Goal: Transaction & Acquisition: Purchase product/service

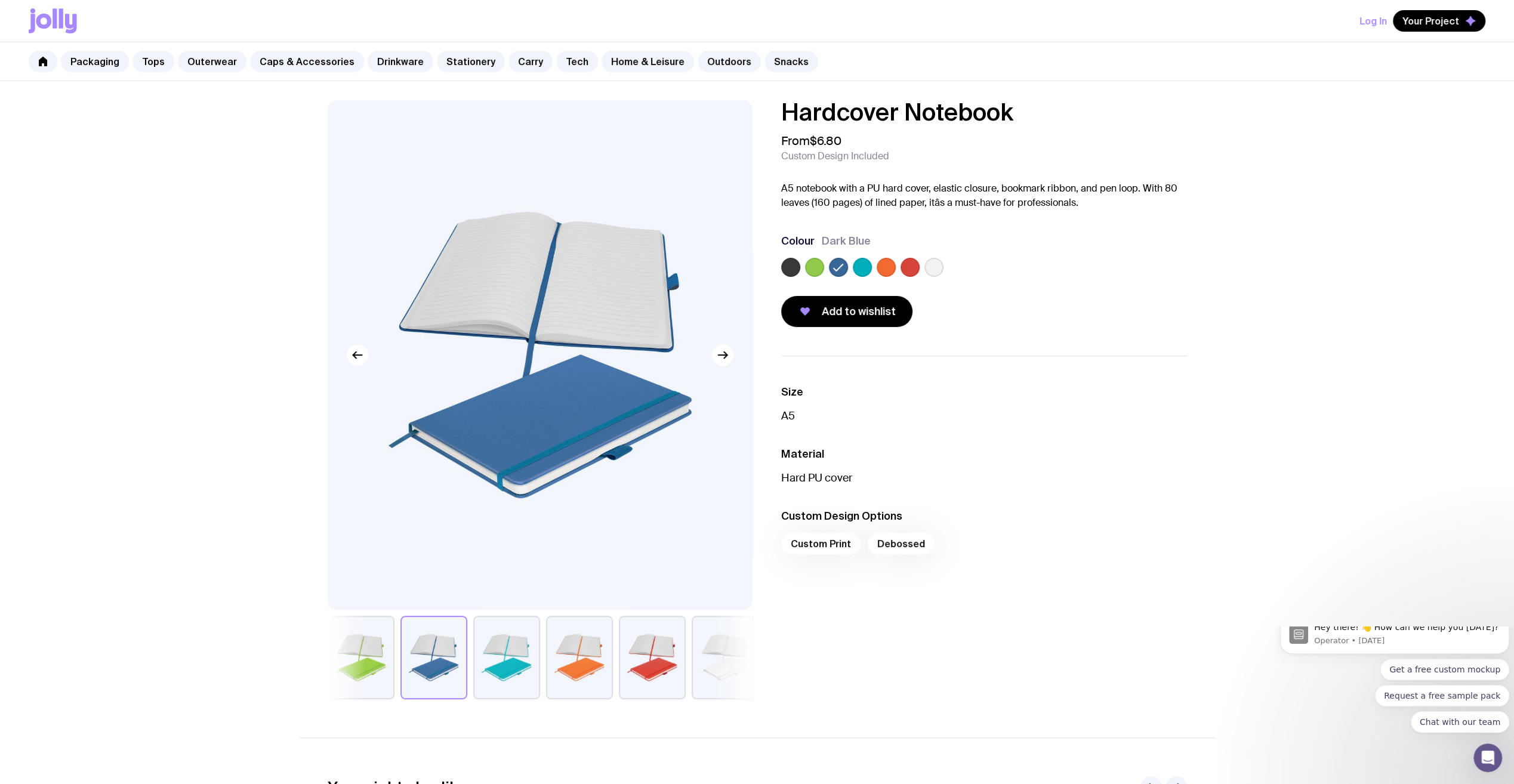
click at [862, 265] on label at bounding box center [862, 268] width 19 height 19
click at [0, 0] on input "radio" at bounding box center [0, 0] width 0 height 0
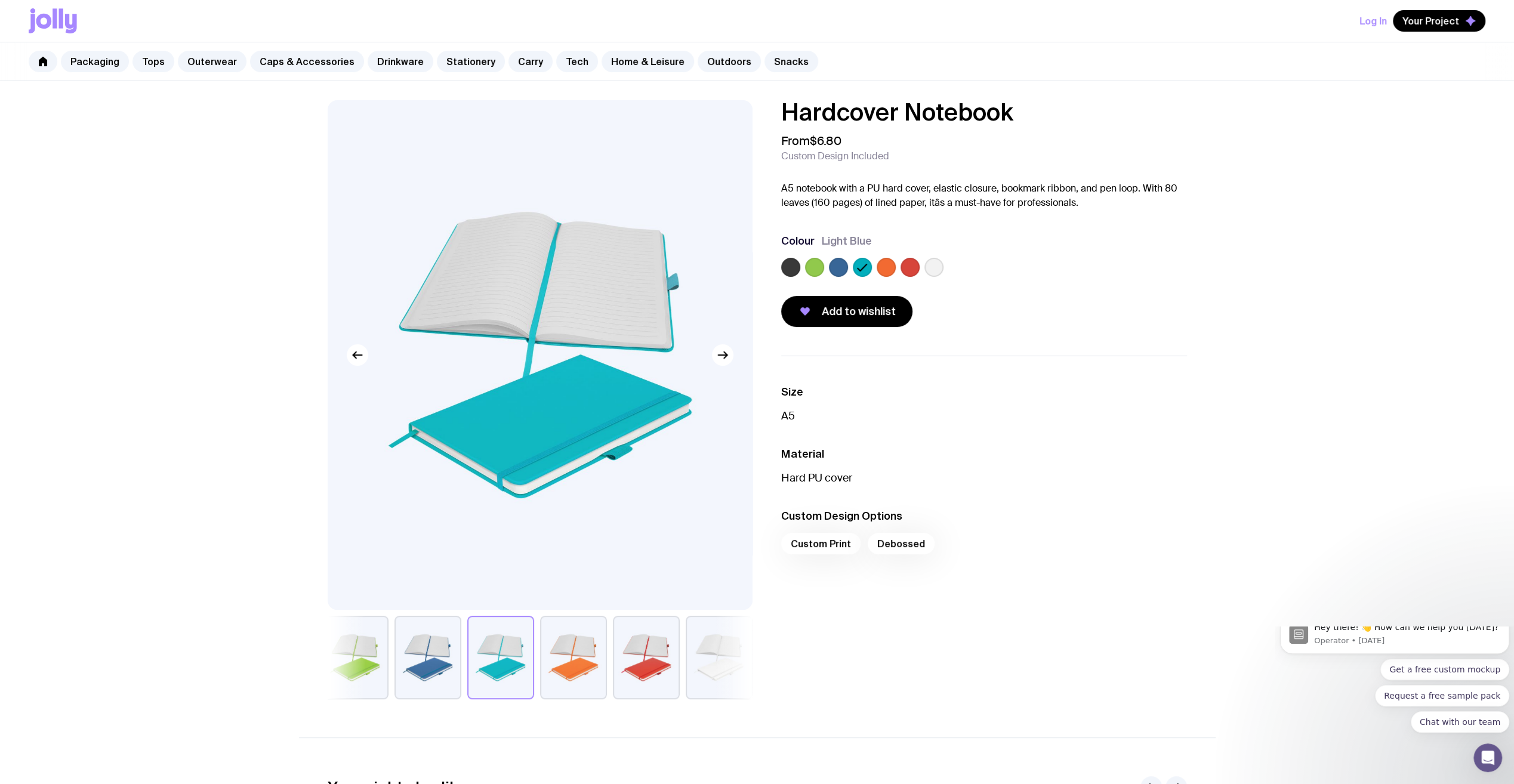
click at [842, 265] on label at bounding box center [839, 268] width 19 height 19
click at [0, 0] on input "radio" at bounding box center [0, 0] width 0 height 0
